Goal: Task Accomplishment & Management: Manage account settings

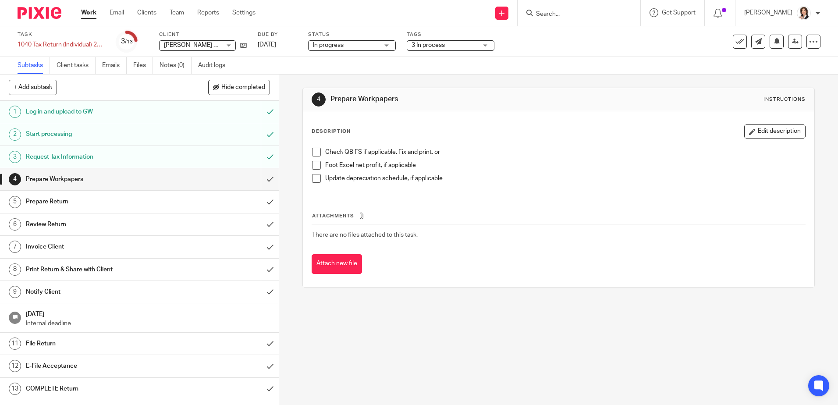
click at [488, 46] on div "3 In process" at bounding box center [451, 45] width 88 height 11
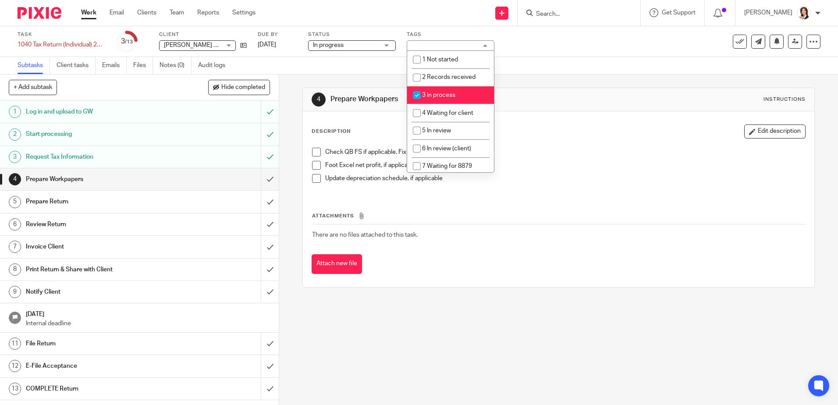
click at [414, 94] on input "checkbox" at bounding box center [416, 95] width 17 height 17
checkbox input "false"
click at [416, 113] on input "checkbox" at bounding box center [416, 113] width 17 height 17
checkbox input "true"
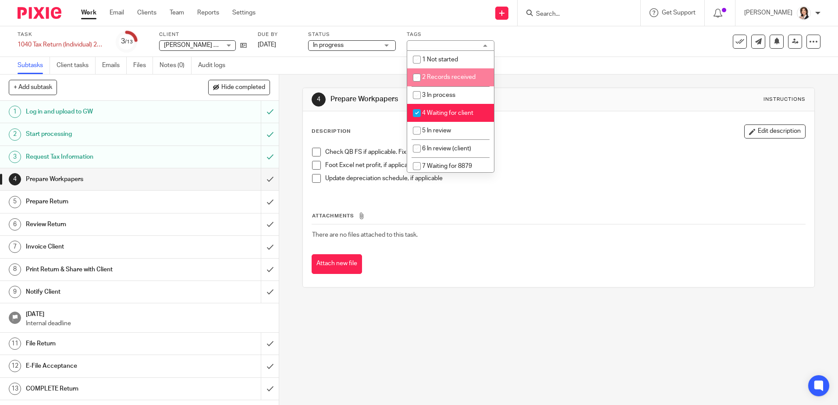
click at [566, 14] on input "Search" at bounding box center [574, 15] width 79 height 8
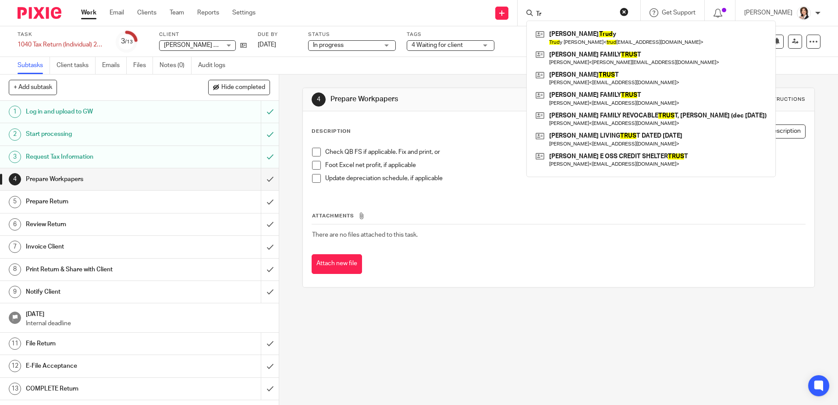
type input "T"
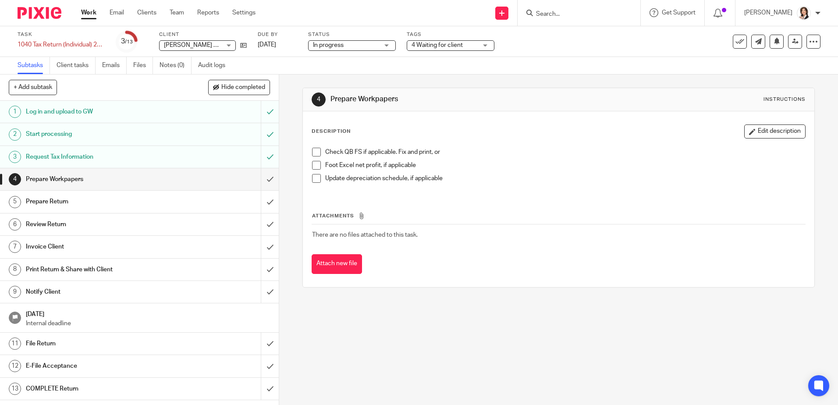
click at [545, 12] on input "Search" at bounding box center [574, 15] width 79 height 8
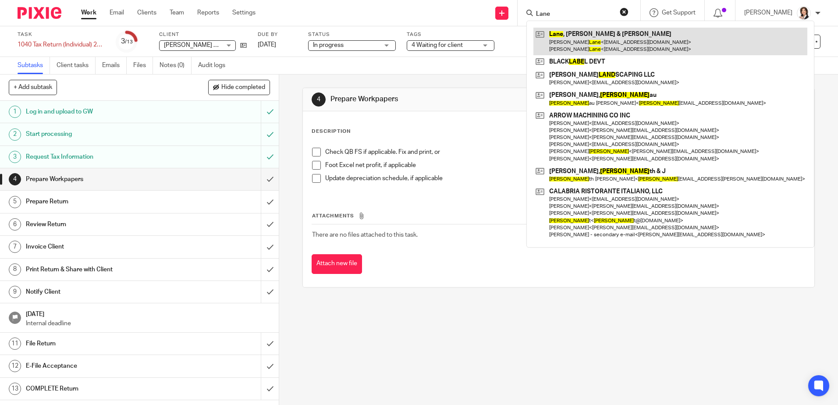
type input "Lane"
click at [570, 35] on link at bounding box center [670, 41] width 274 height 27
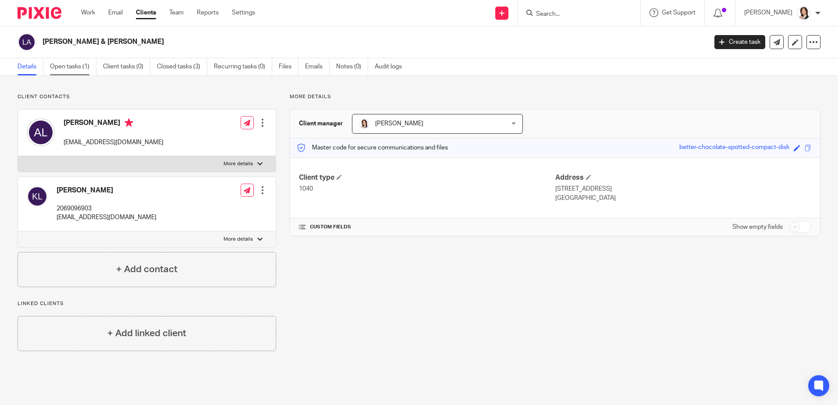
click at [60, 65] on link "Open tasks (1)" at bounding box center [73, 66] width 46 height 17
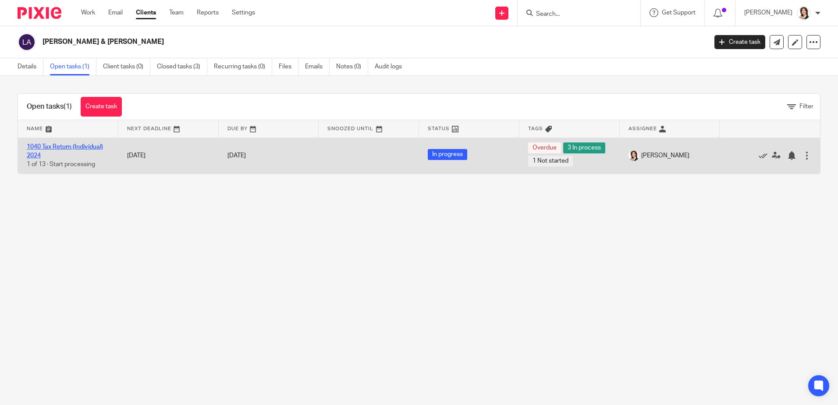
click at [65, 148] on link "1040 Tax Return (Individual) 2024" at bounding box center [65, 151] width 76 height 15
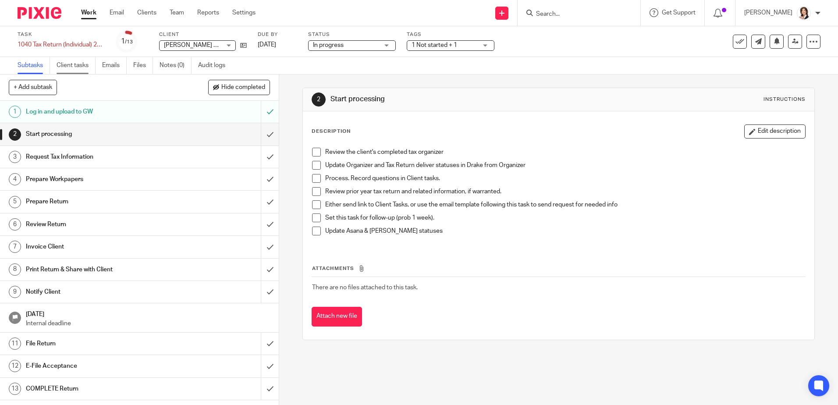
click at [72, 66] on link "Client tasks" at bounding box center [76, 65] width 39 height 17
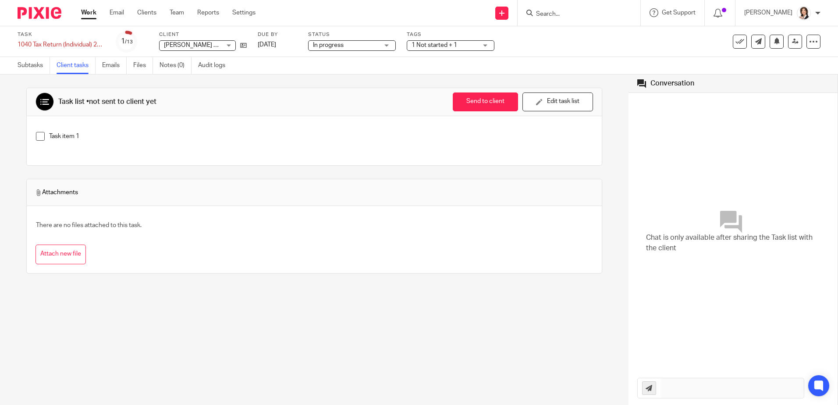
click at [58, 133] on p "Task item 1" at bounding box center [321, 136] width 544 height 9
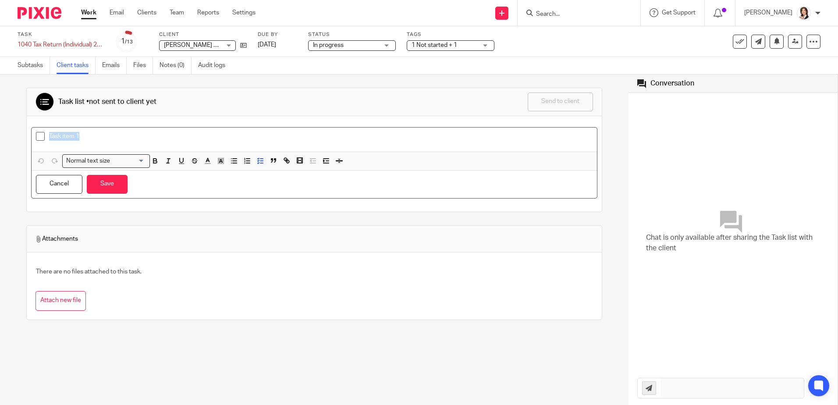
drag, startPoint x: 50, startPoint y: 135, endPoint x: 103, endPoint y: 135, distance: 53.0
click at [103, 135] on p "Task item 1" at bounding box center [321, 136] width 544 height 9
drag, startPoint x: 381, startPoint y: 135, endPoint x: 444, endPoint y: 137, distance: 63.1
click at [444, 137] on p "[REQ 10/13] You can write off gambling losses up to the amount of gambling winn…" at bounding box center [321, 136] width 544 height 9
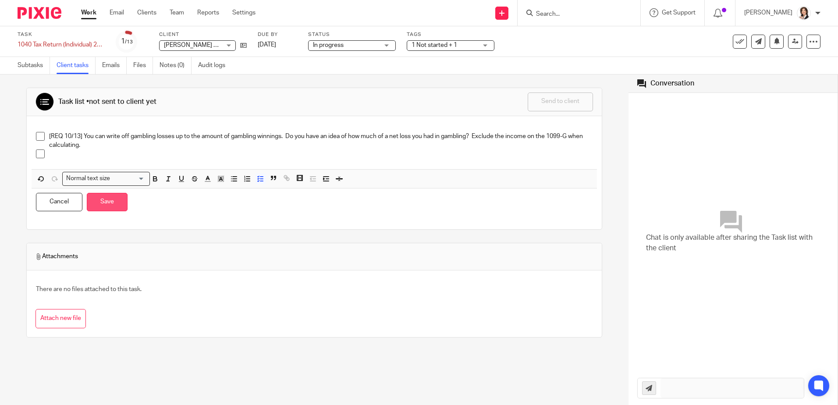
click at [110, 201] on button "Save" at bounding box center [107, 202] width 41 height 19
